Goal: Task Accomplishment & Management: Use online tool/utility

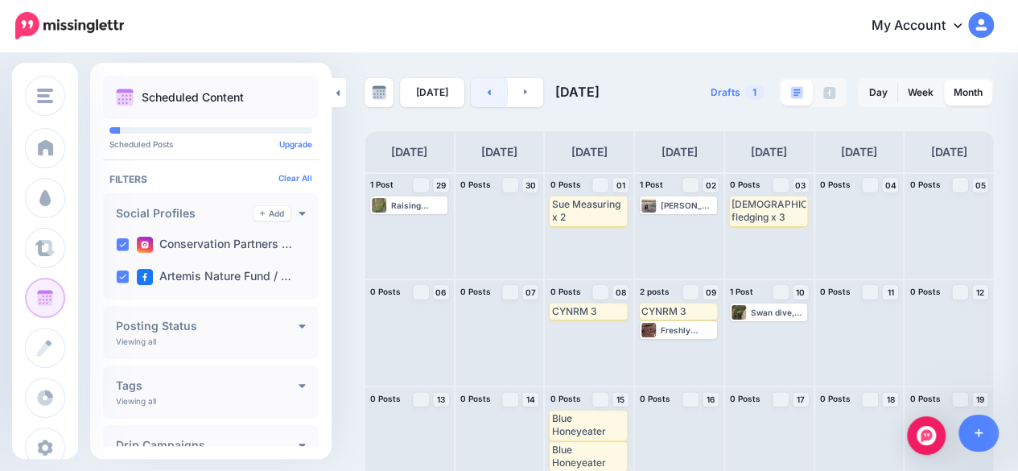
click at [486, 98] on link at bounding box center [489, 92] width 36 height 29
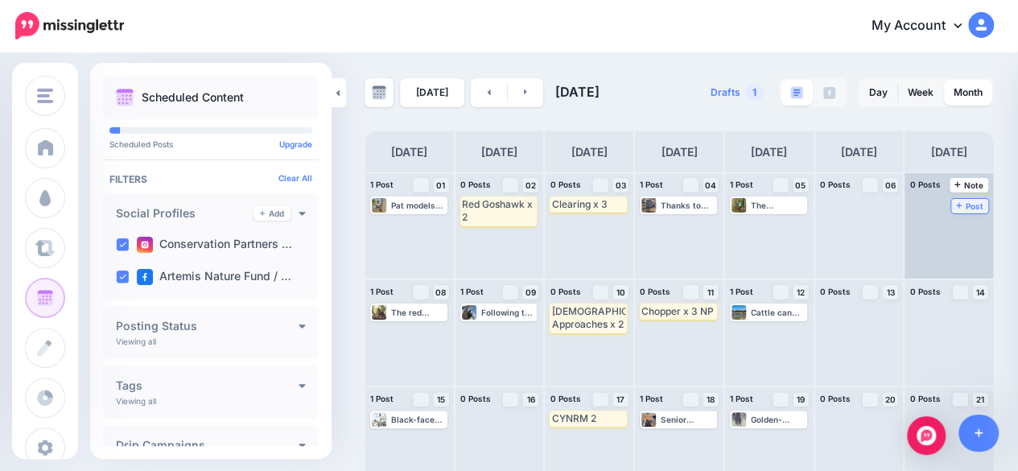
click at [966, 207] on link "Post" at bounding box center [970, 206] width 38 height 14
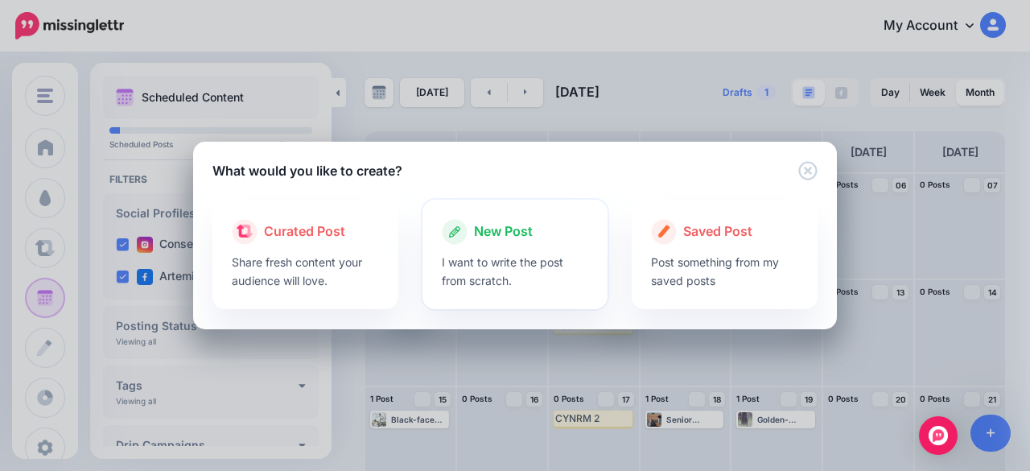
click at [514, 249] on div at bounding box center [515, 249] width 147 height 8
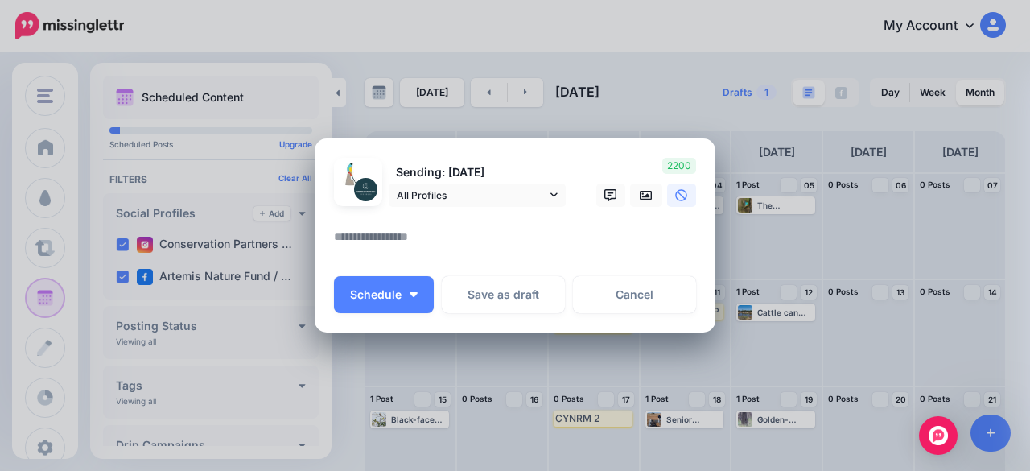
click at [404, 233] on textarea at bounding box center [519, 242] width 370 height 31
paste textarea "**********"
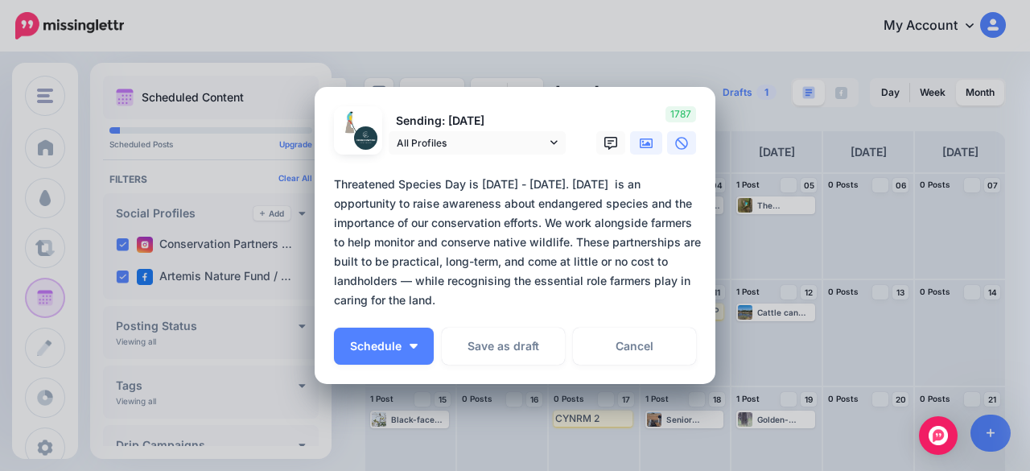
type textarea "**********"
click at [648, 142] on link at bounding box center [646, 142] width 32 height 23
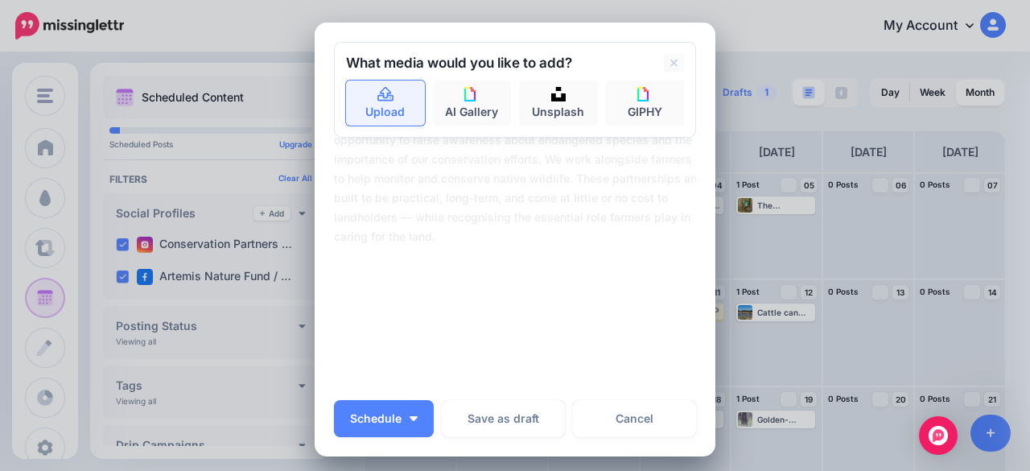
click at [375, 118] on link "Upload" at bounding box center [385, 102] width 79 height 45
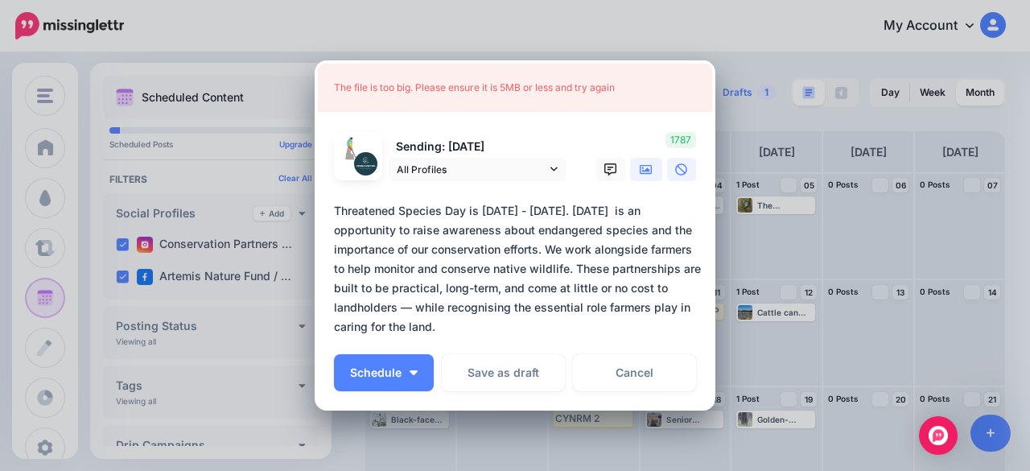
click at [636, 177] on link at bounding box center [646, 169] width 32 height 23
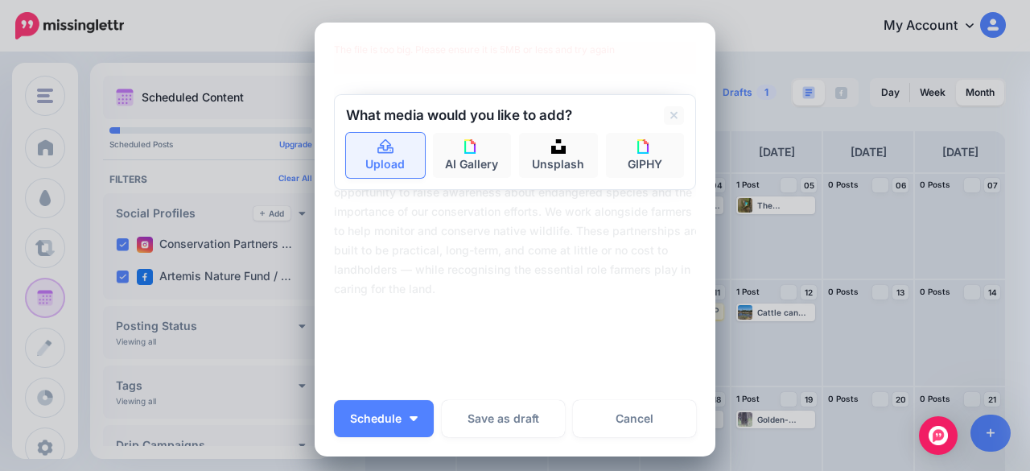
click at [368, 153] on link "Upload" at bounding box center [385, 155] width 79 height 45
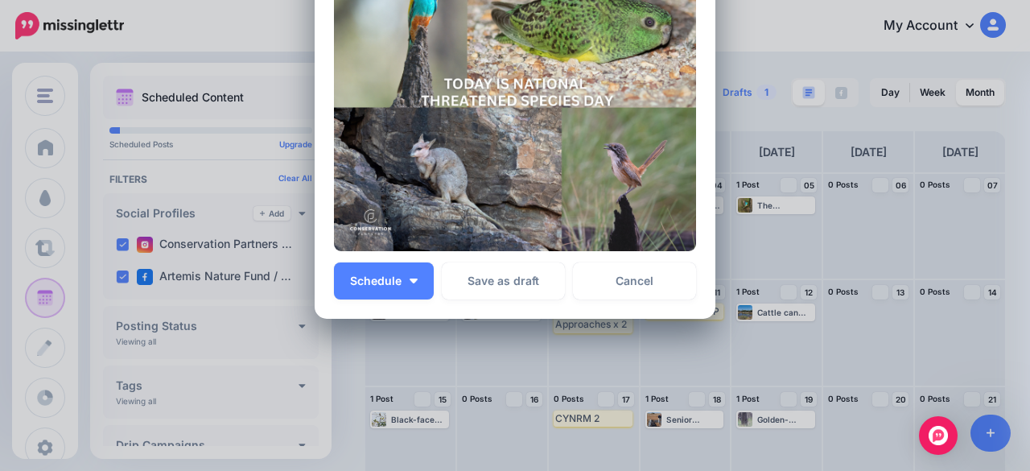
scroll to position [329, 0]
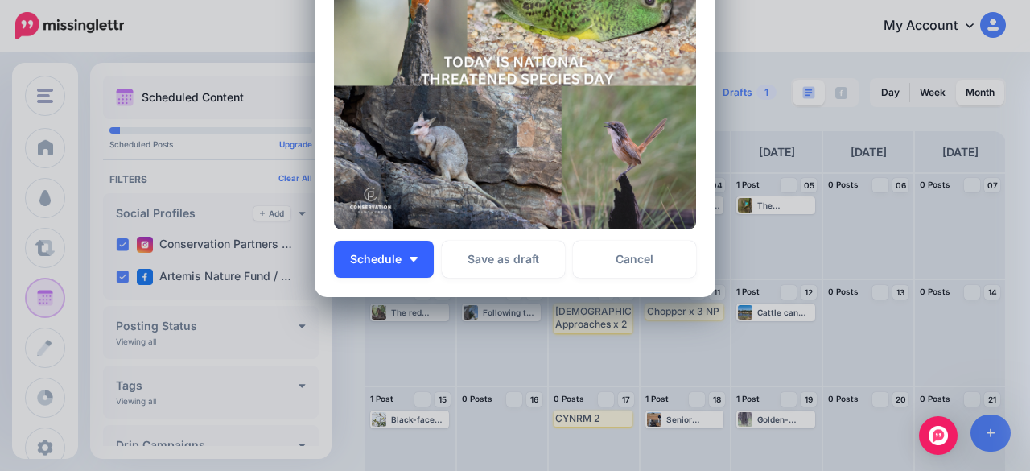
click at [409, 252] on button "Schedule" at bounding box center [384, 259] width 100 height 37
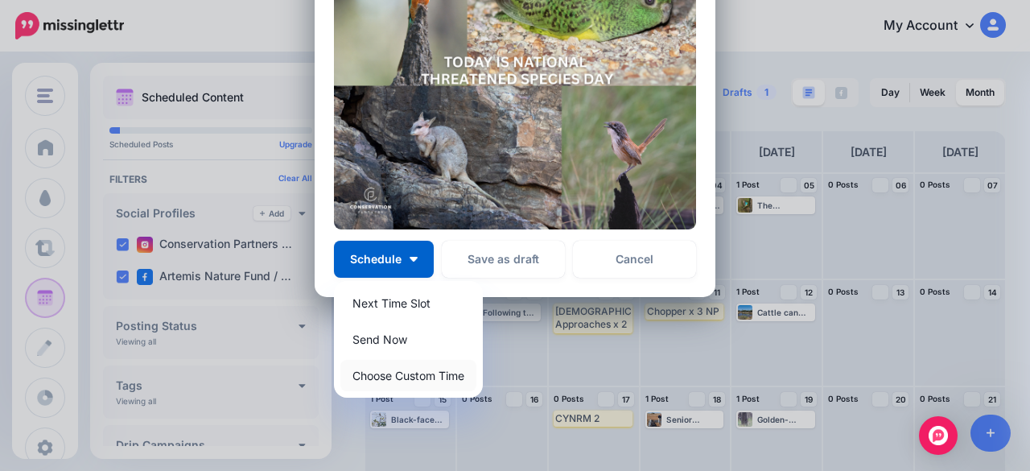
click at [409, 372] on link "Choose Custom Time" at bounding box center [408, 375] width 136 height 31
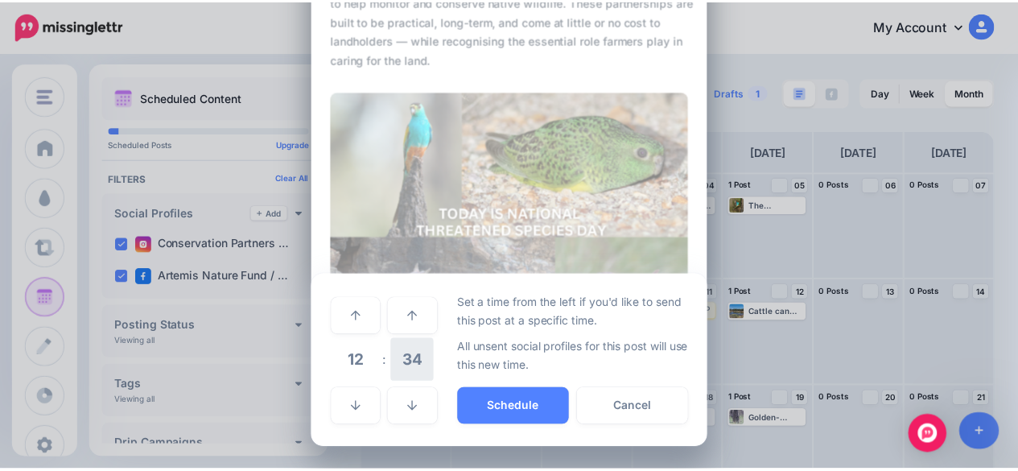
scroll to position [177, 0]
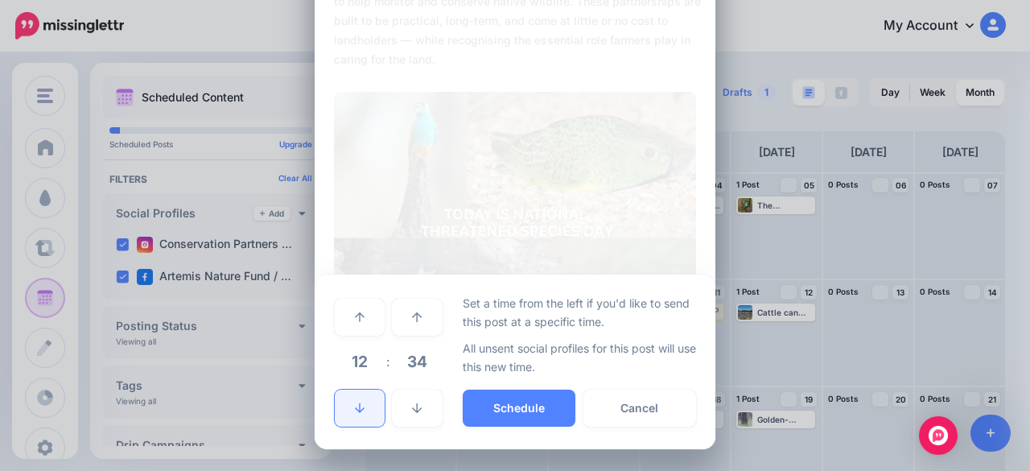
click at [359, 399] on link at bounding box center [360, 407] width 50 height 37
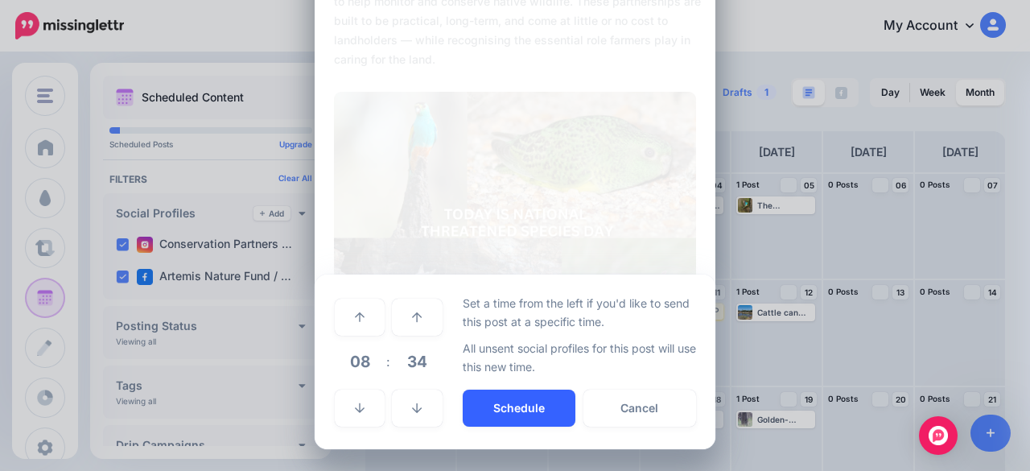
click at [497, 403] on button "Schedule" at bounding box center [519, 407] width 113 height 37
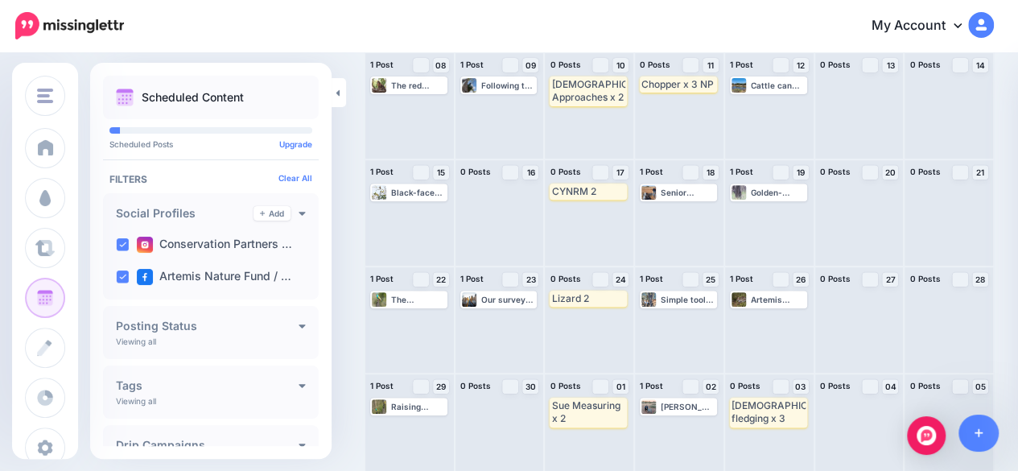
scroll to position [237, 0]
